Goal: Information Seeking & Learning: Understand process/instructions

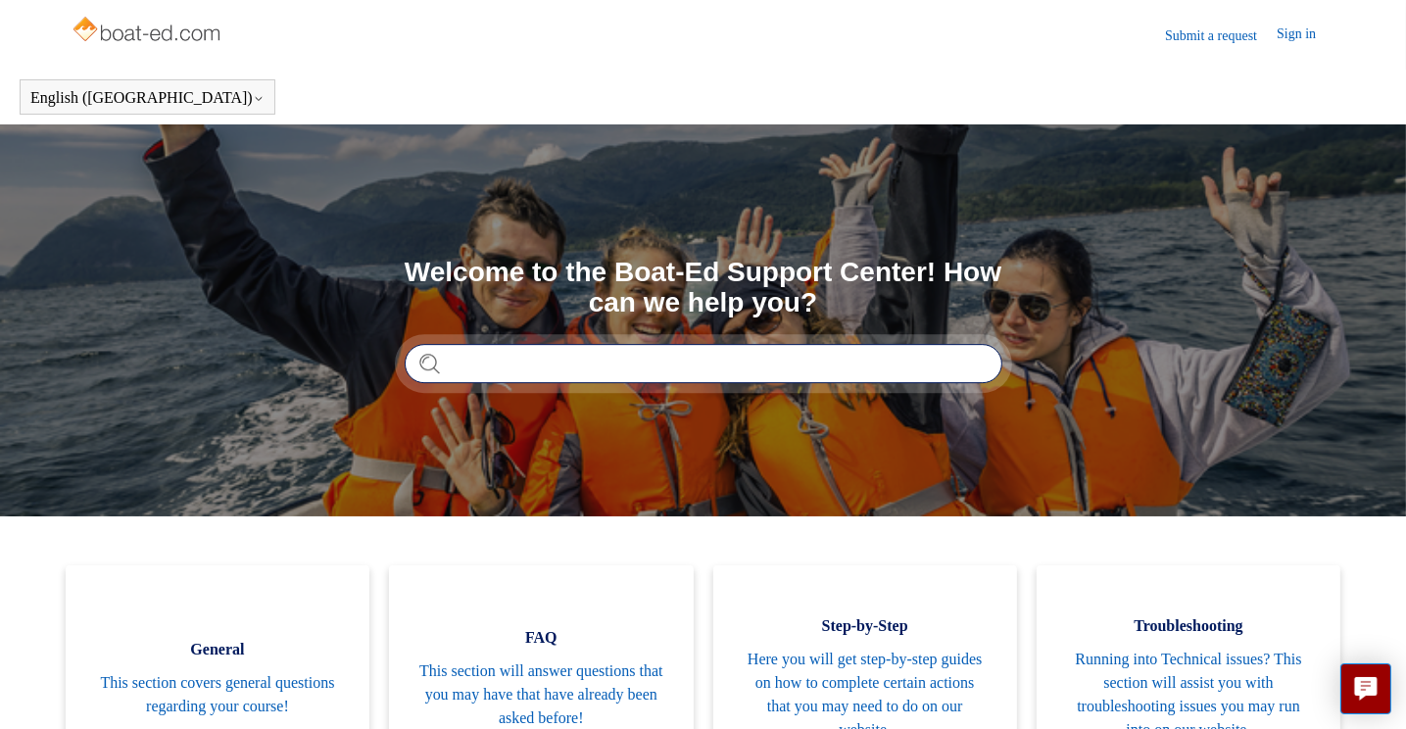
click at [567, 367] on input "Search" at bounding box center [704, 363] width 598 height 39
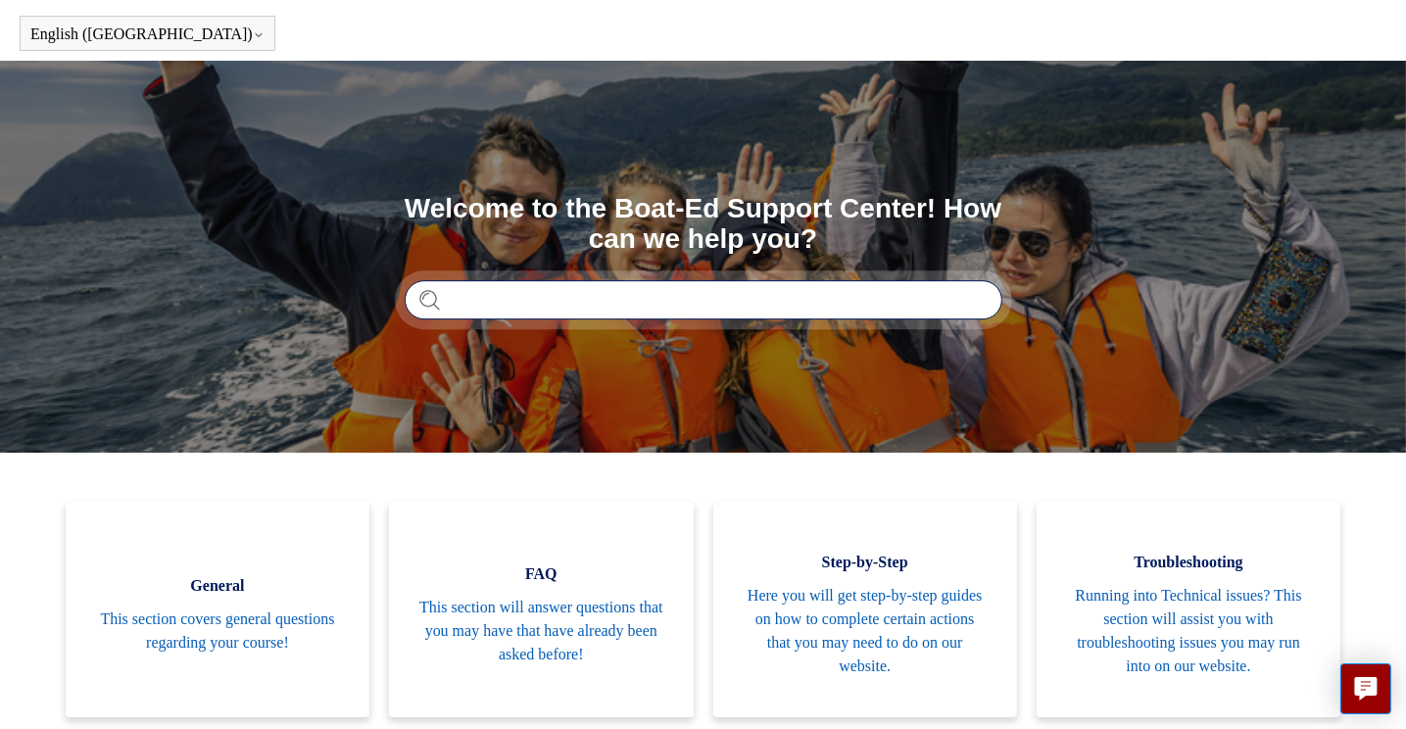
scroll to position [98, 0]
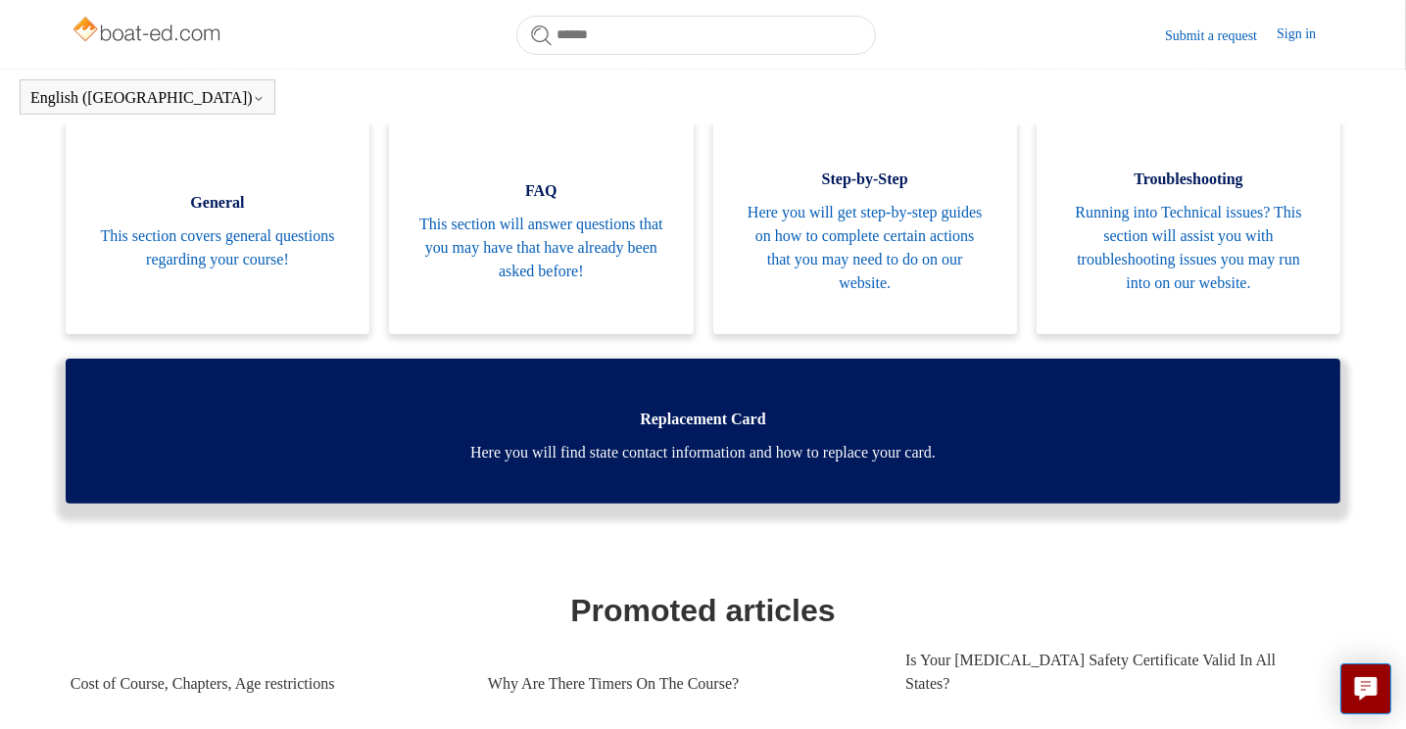
type input "**********"
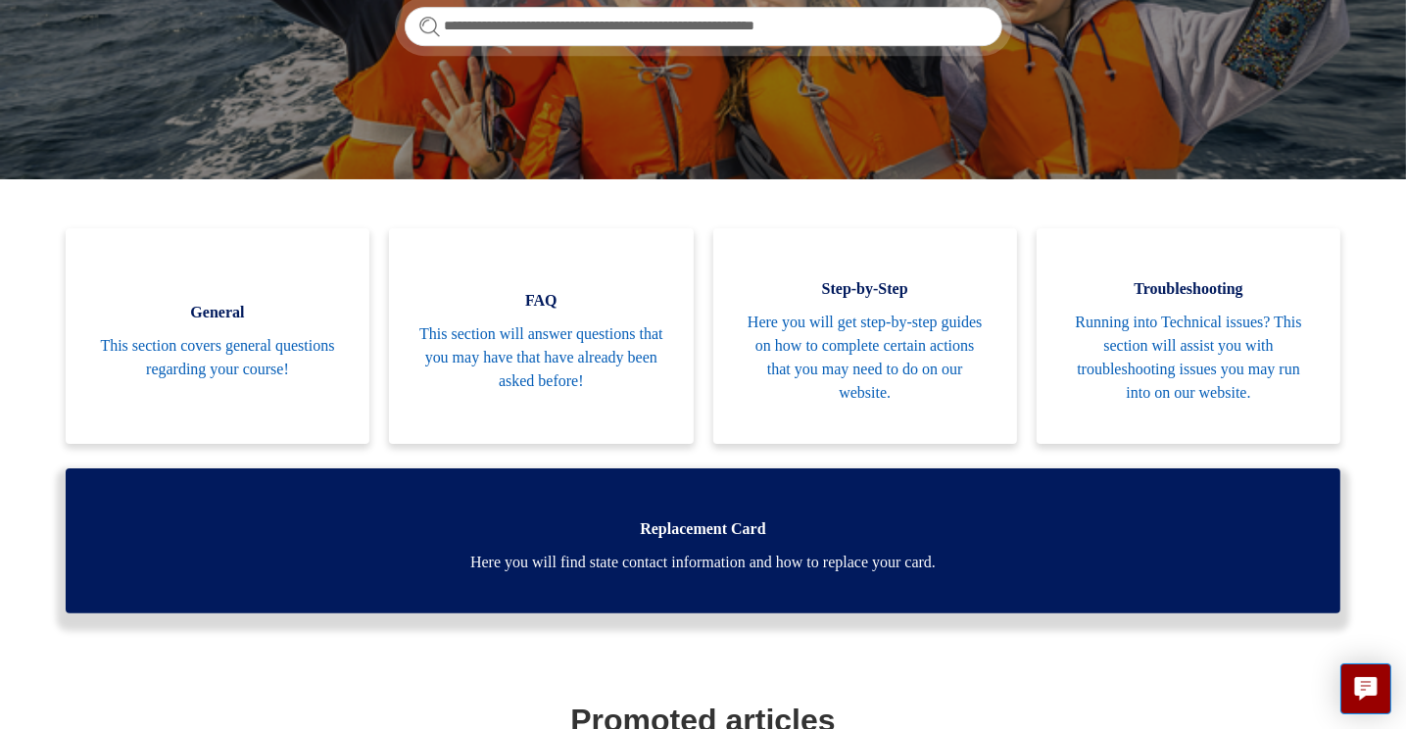
click at [710, 517] on span "Replacement Card" at bounding box center [703, 529] width 1217 height 24
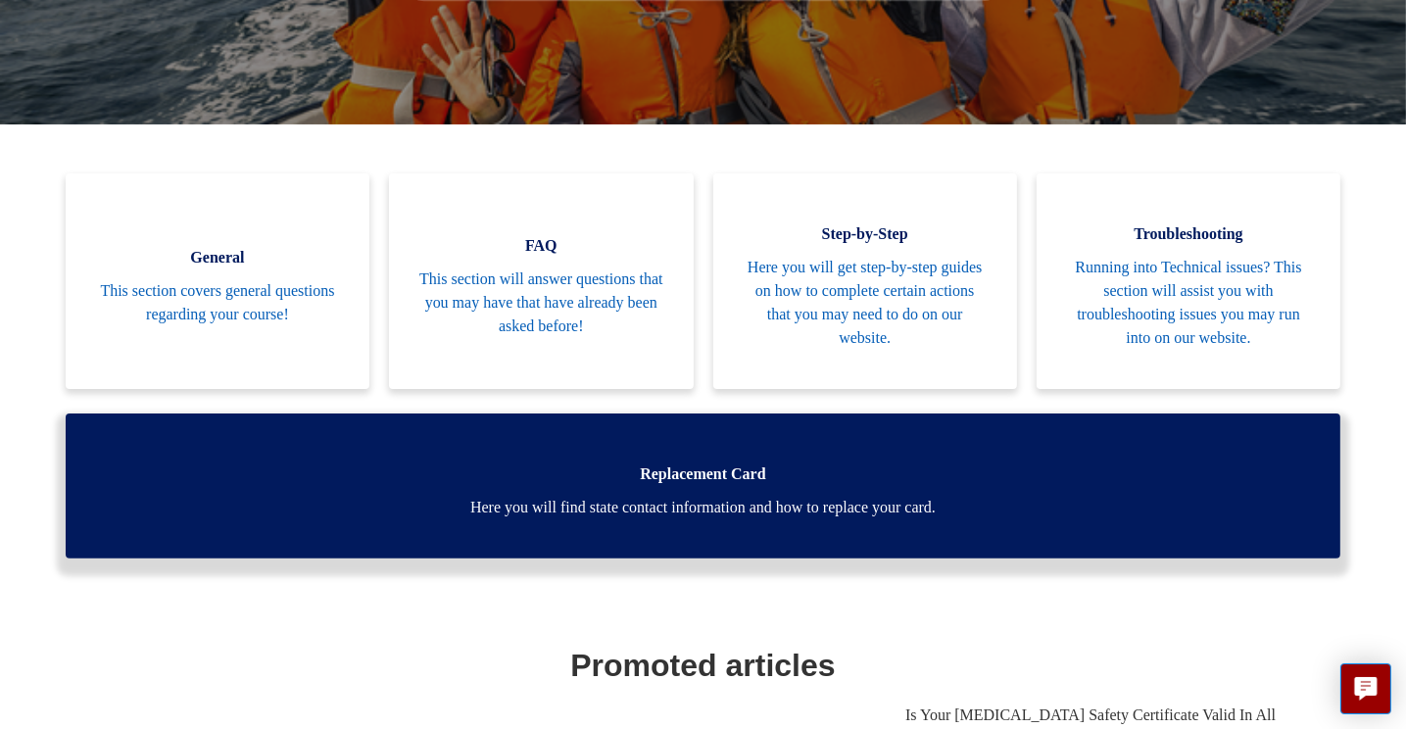
scroll to position [337, 0]
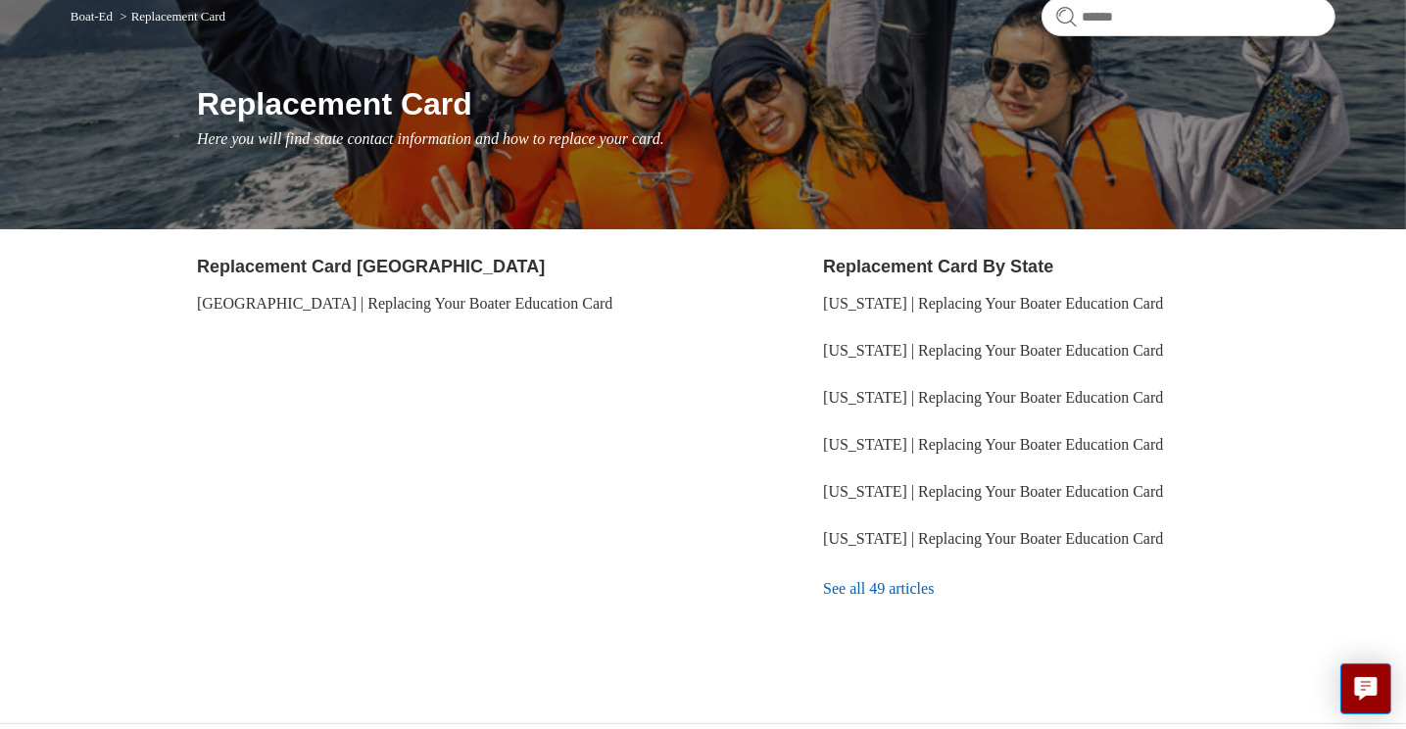
scroll to position [196, 0]
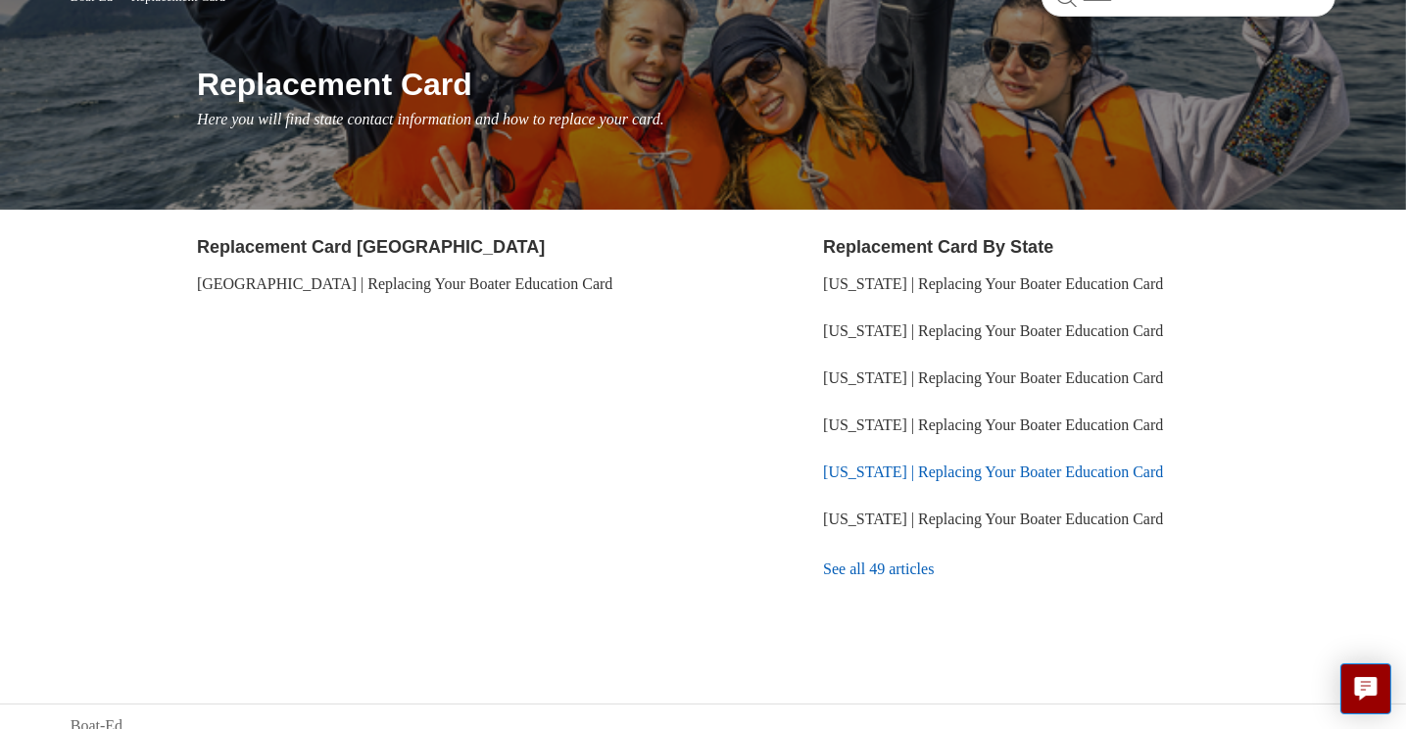
click at [1068, 467] on link "[US_STATE] | Replacing Your Boater Education Card" at bounding box center [993, 471] width 340 height 17
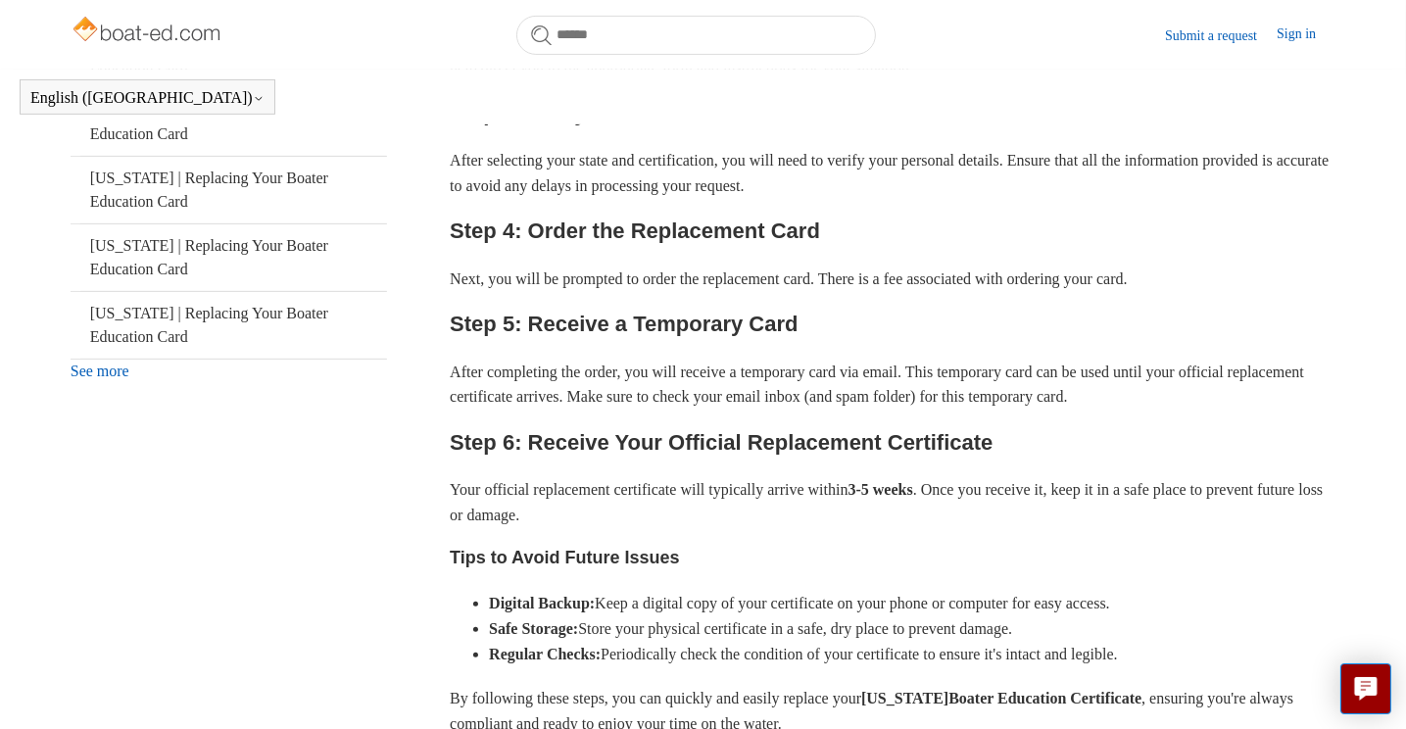
scroll to position [729, 0]
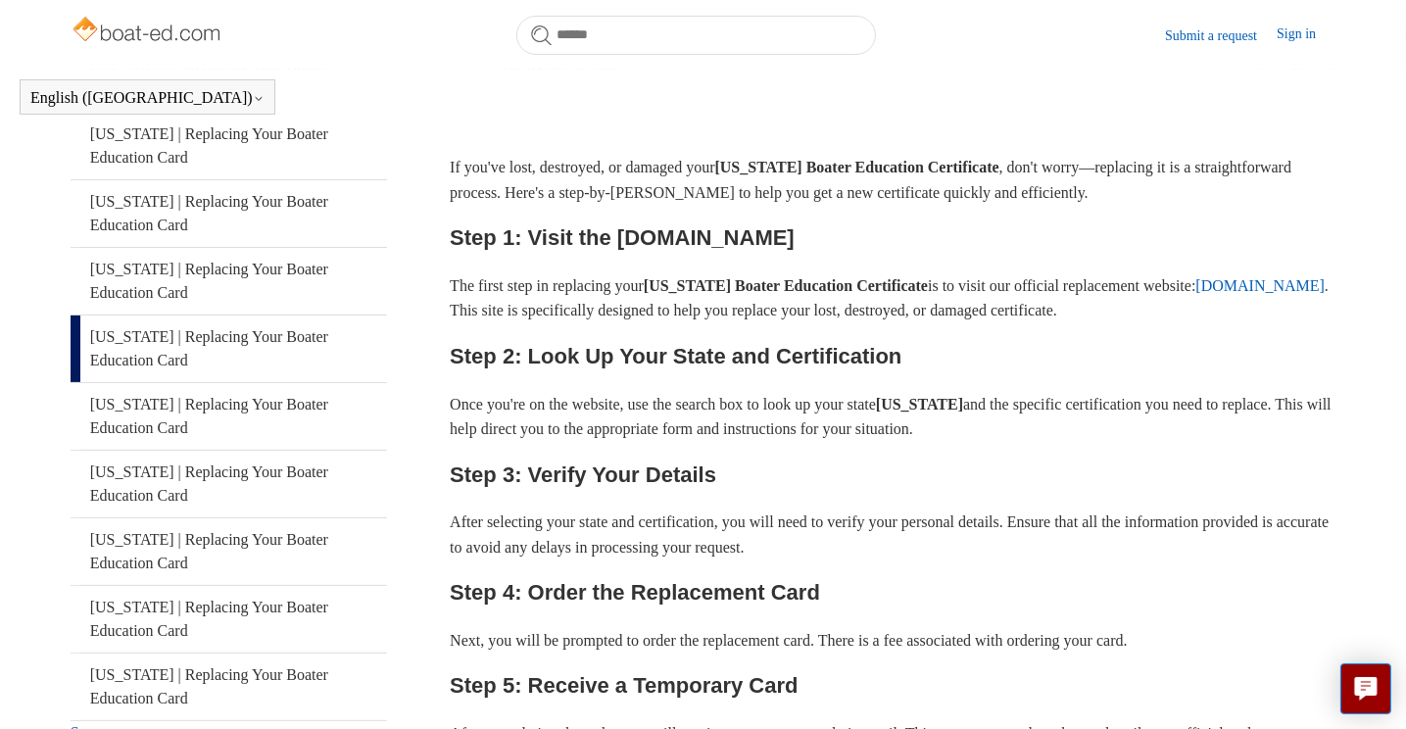
drag, startPoint x: 805, startPoint y: 230, endPoint x: 616, endPoint y: 243, distance: 189.5
click at [616, 243] on h2 "Step 1: Visit the [DOMAIN_NAME]" at bounding box center [893, 237] width 886 height 34
copy h2 "[DOMAIN_NAME]"
